Goal: Task Accomplishment & Management: Complete application form

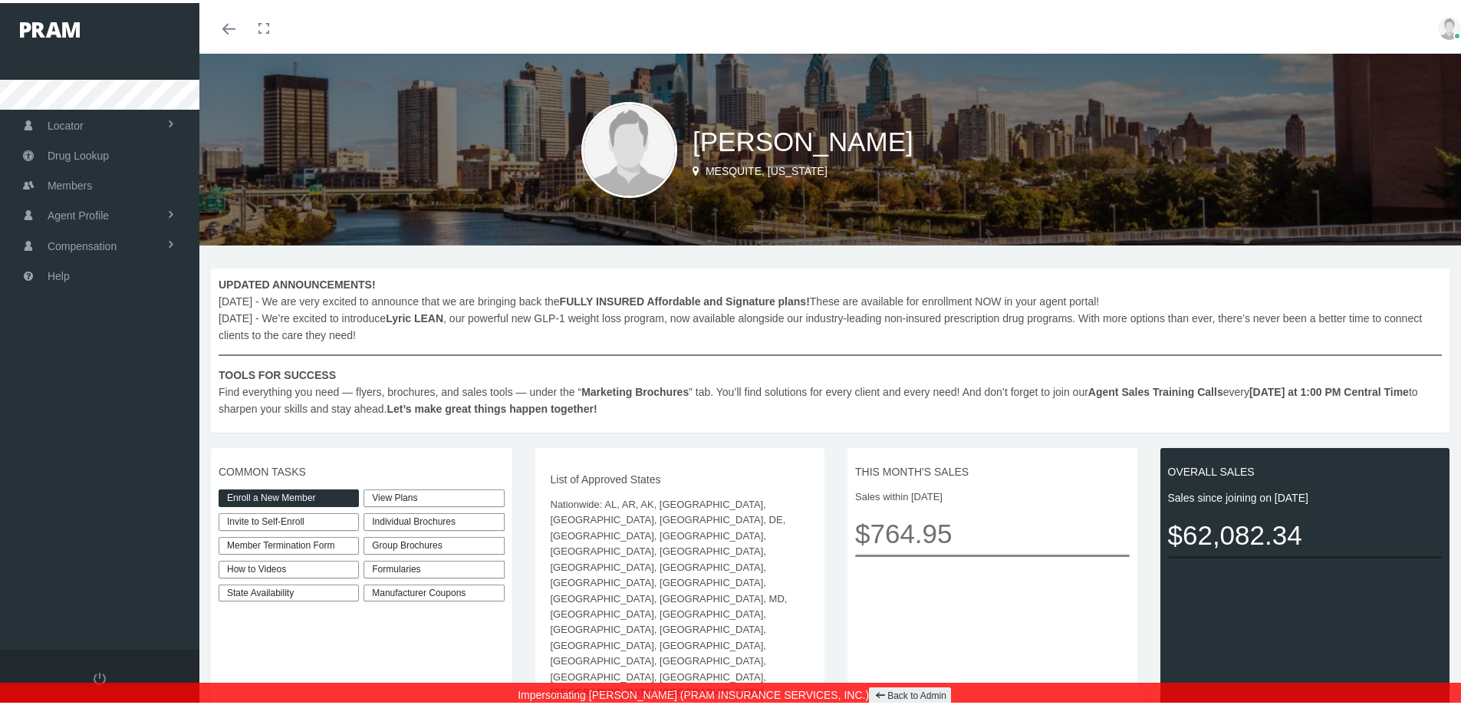
click at [303, 489] on link "Enroll a New Member" at bounding box center [289, 495] width 140 height 18
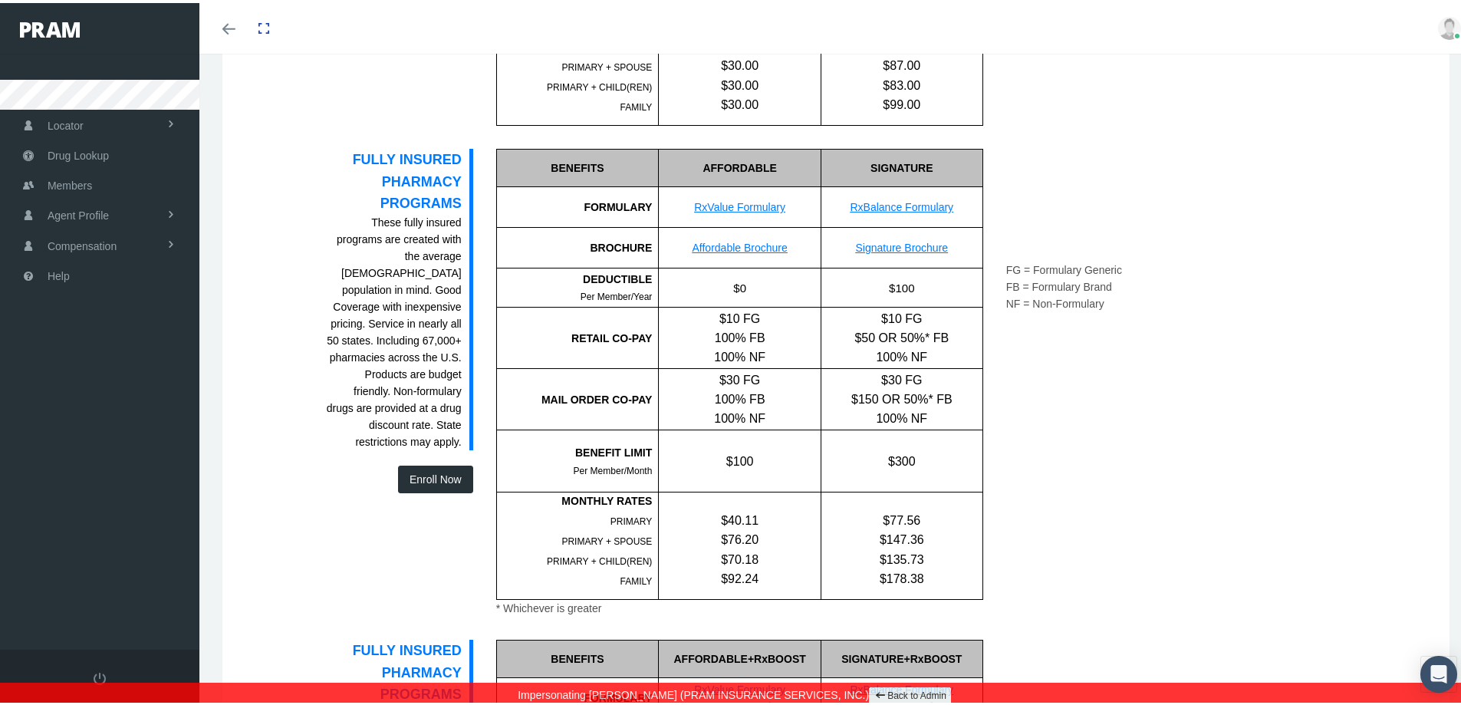
scroll to position [920, 0]
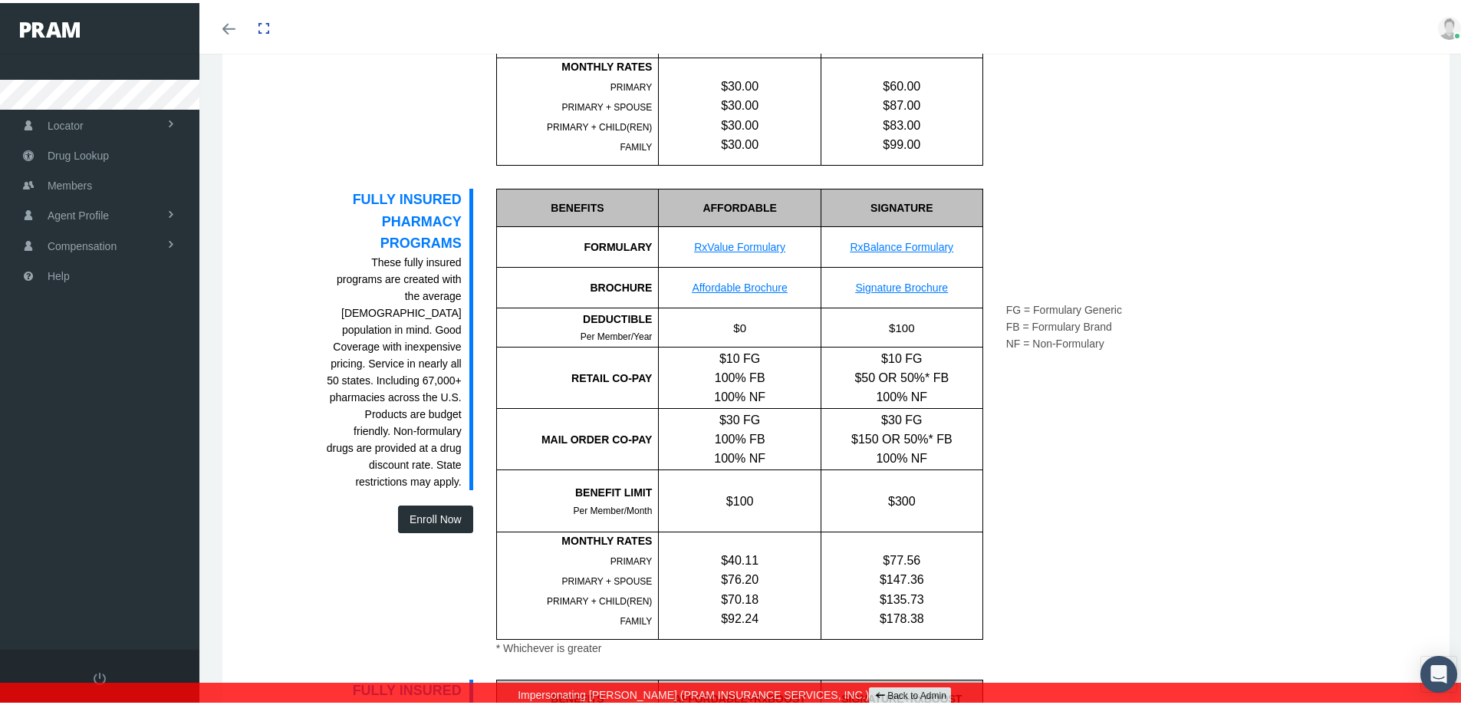
click at [915, 696] on link "Back to Admin" at bounding box center [910, 693] width 82 height 18
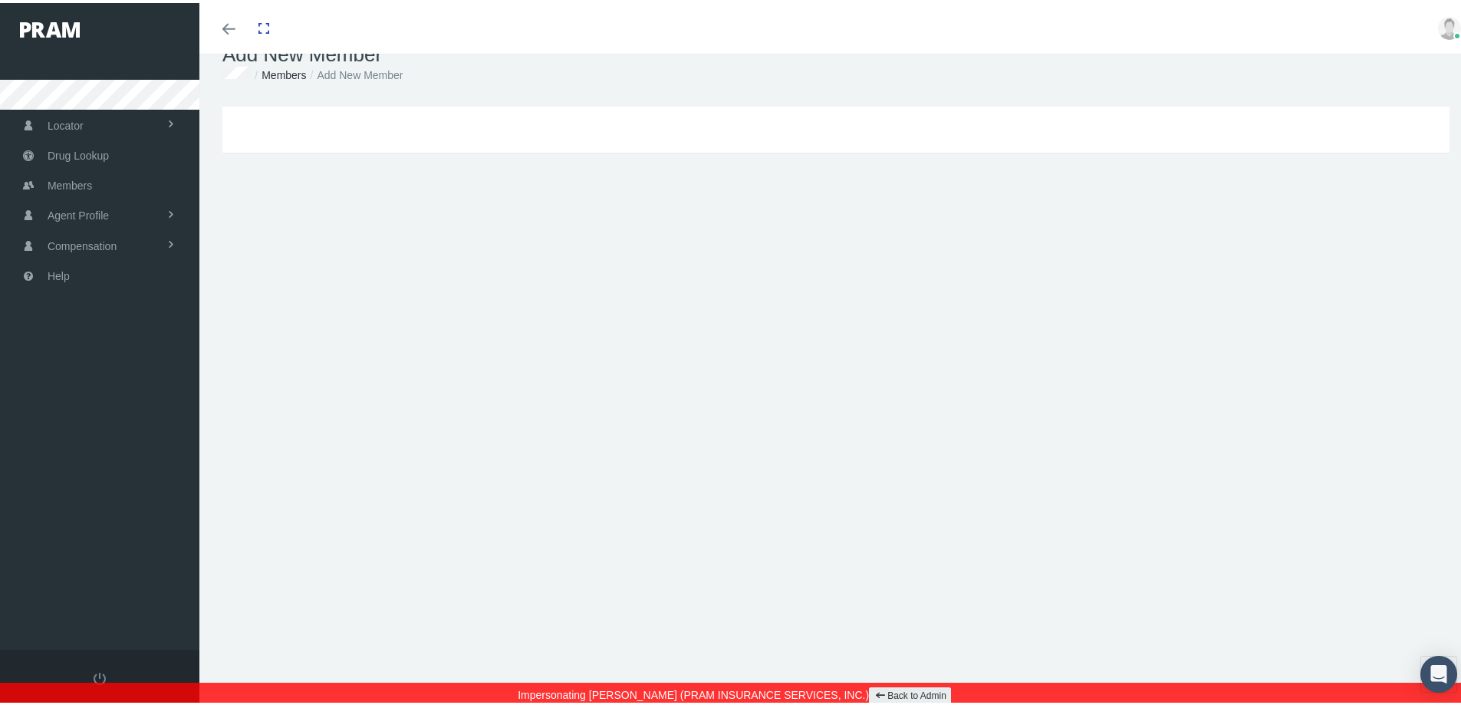
scroll to position [34, 0]
